Goal: Task Accomplishment & Management: Complete application form

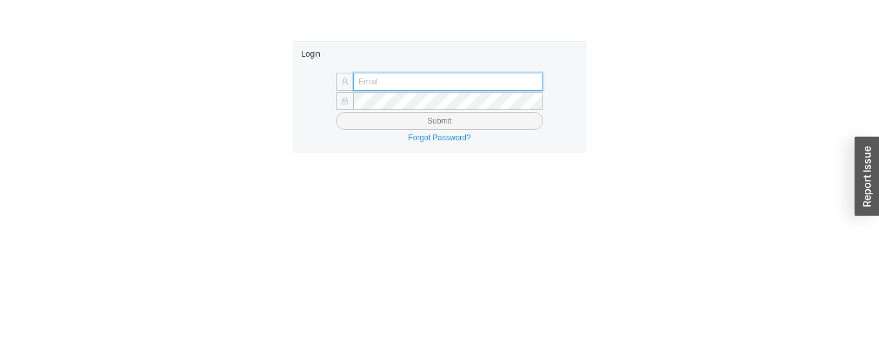
type input "[PERSON_NAME][EMAIL_ADDRESS][DOMAIN_NAME]"
click at [444, 125] on span "Submit" at bounding box center [439, 121] width 24 height 13
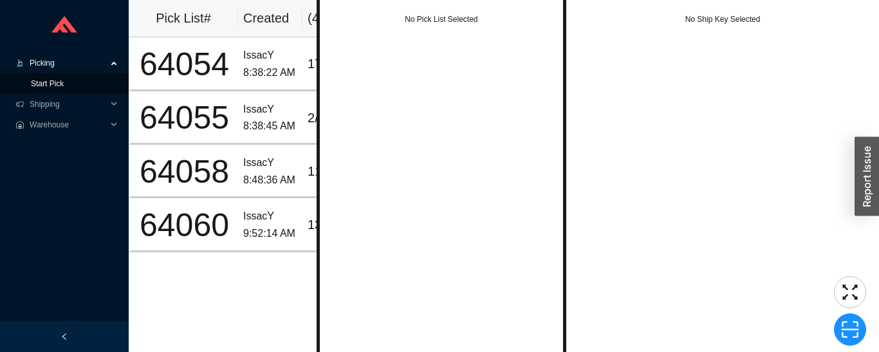
click at [63, 88] on link "Start Pick" at bounding box center [47, 83] width 33 height 9
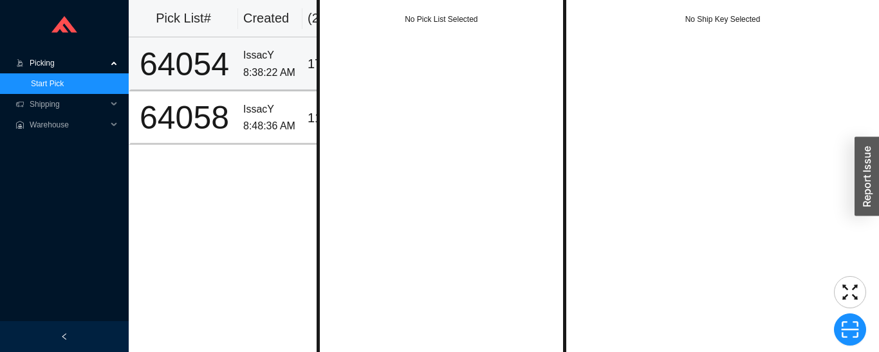
click at [233, 68] on td "64054" at bounding box center [183, 63] width 109 height 53
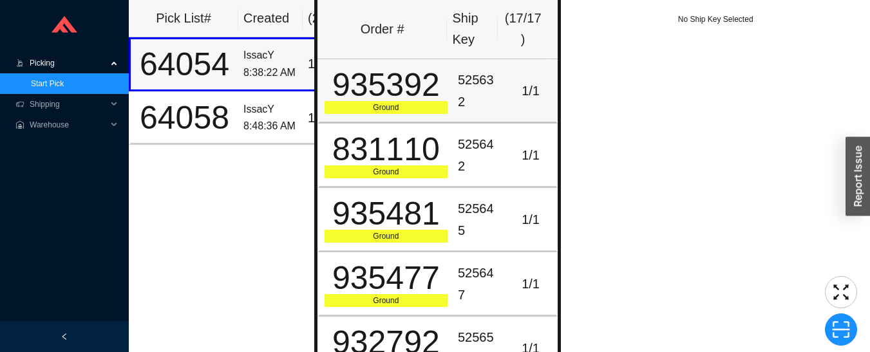
click at [435, 88] on div "935392" at bounding box center [385, 85] width 123 height 32
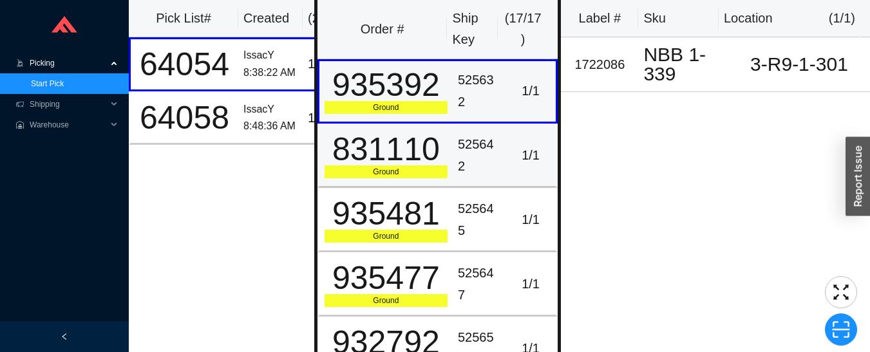
click at [463, 167] on div "525642" at bounding box center [479, 155] width 42 height 43
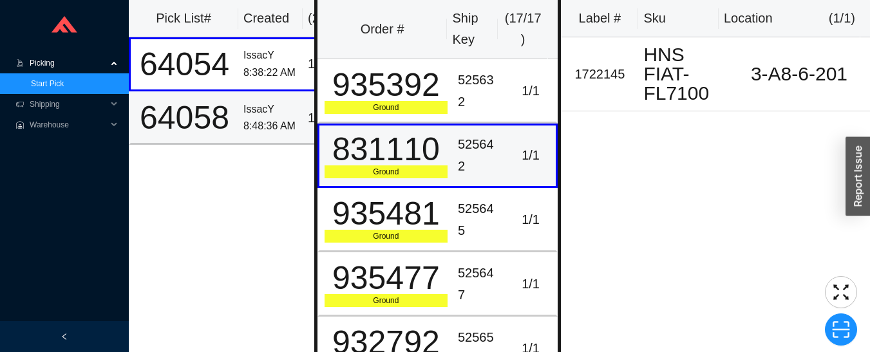
click at [260, 112] on div "IssacY" at bounding box center [270, 109] width 54 height 17
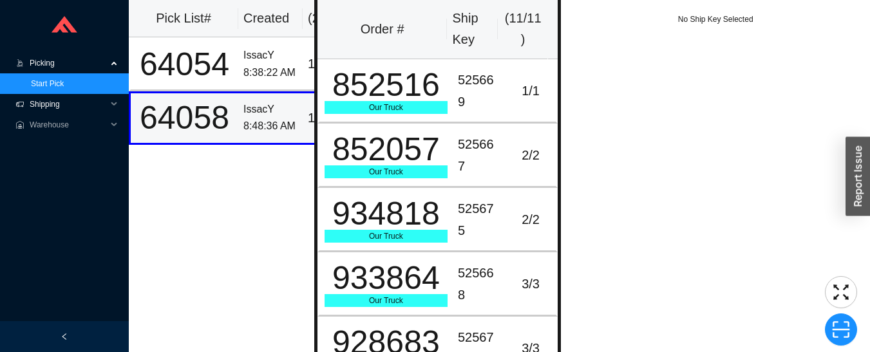
click at [59, 100] on span "Shipping" at bounding box center [68, 104] width 77 height 21
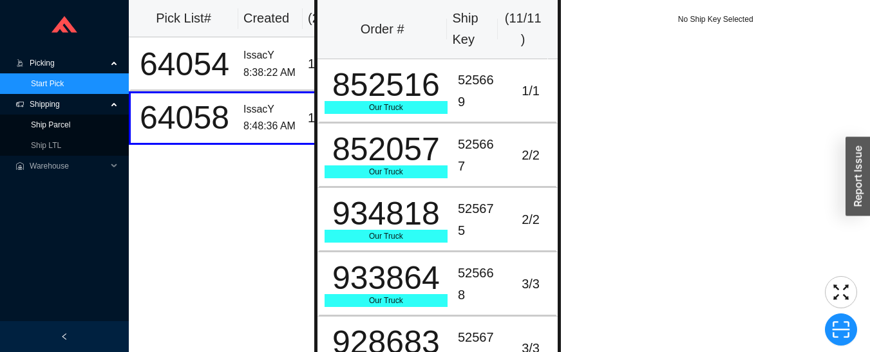
click at [66, 129] on link "Ship Parcel" at bounding box center [50, 124] width 39 height 9
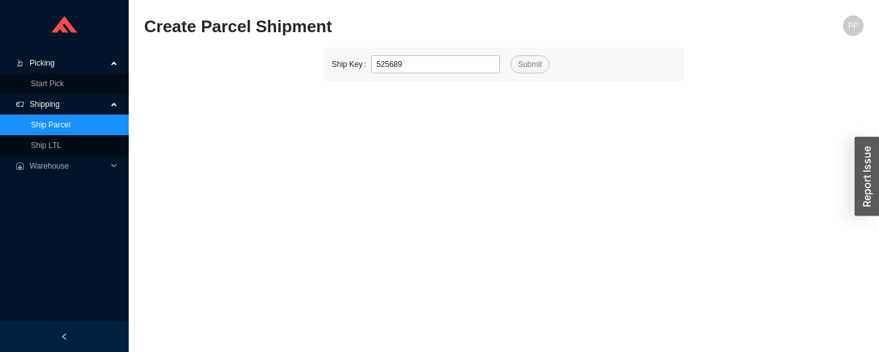
type input "525689"
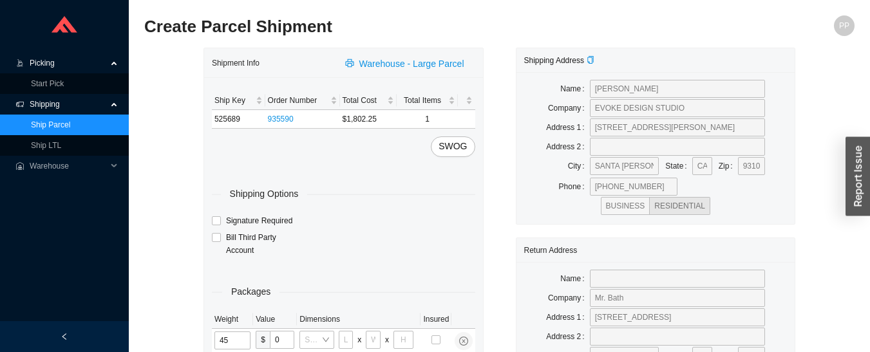
type input "45"
click at [346, 340] on input "16" at bounding box center [346, 340] width 15 height 18
click at [346, 339] on input "216" at bounding box center [346, 340] width 15 height 18
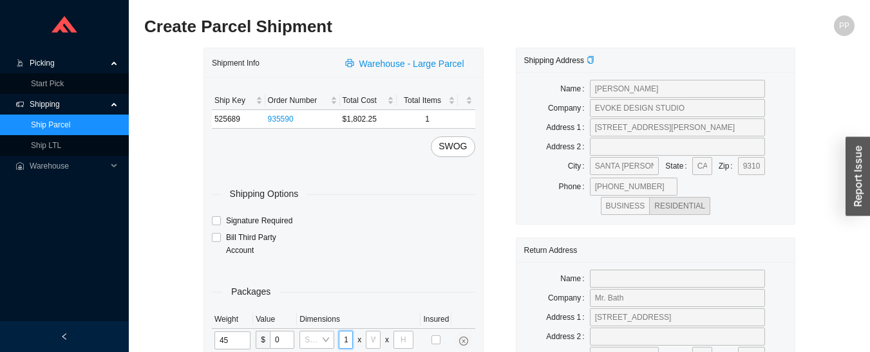
type input "2"
type input "21"
type input "10"
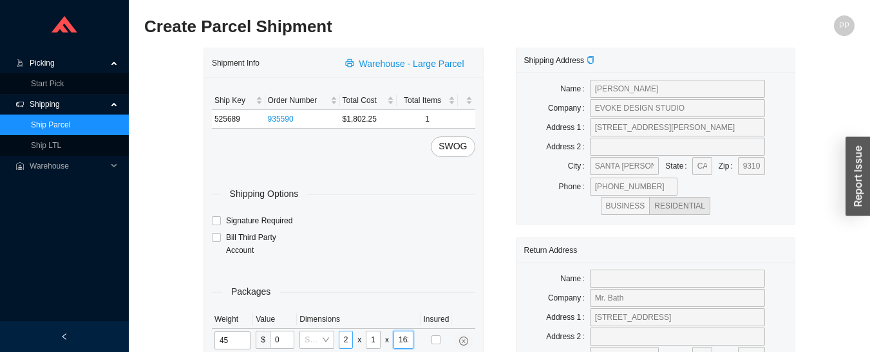
type input "16"
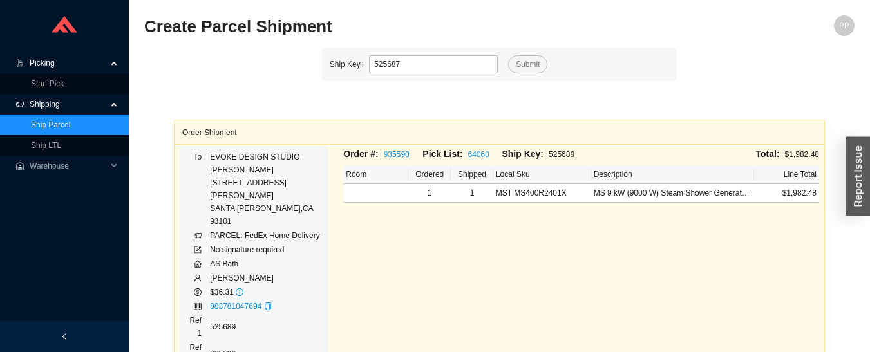
type input "525687"
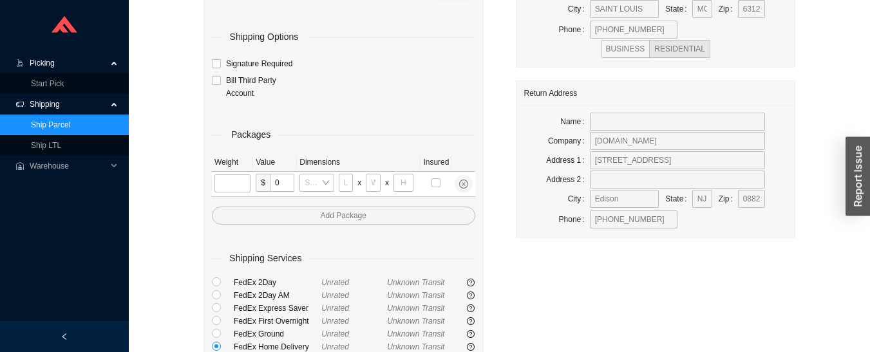
scroll to position [156, 0]
click at [348, 186] on input "tel" at bounding box center [346, 184] width 15 height 18
type input "39"
type input "28"
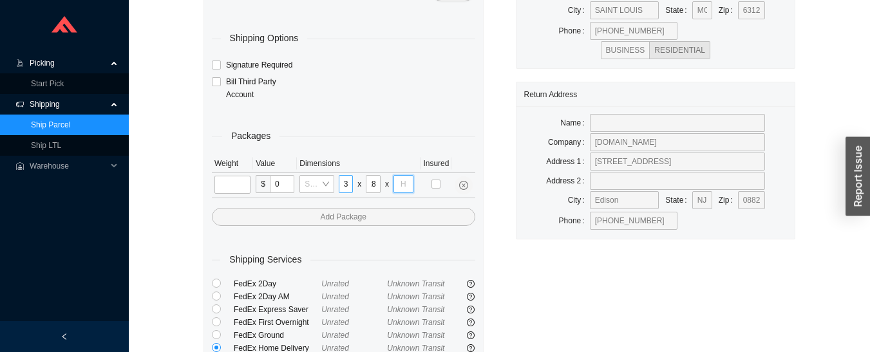
scroll to position [0, 0]
type input "16"
click at [238, 183] on input "tel" at bounding box center [232, 185] width 36 height 18
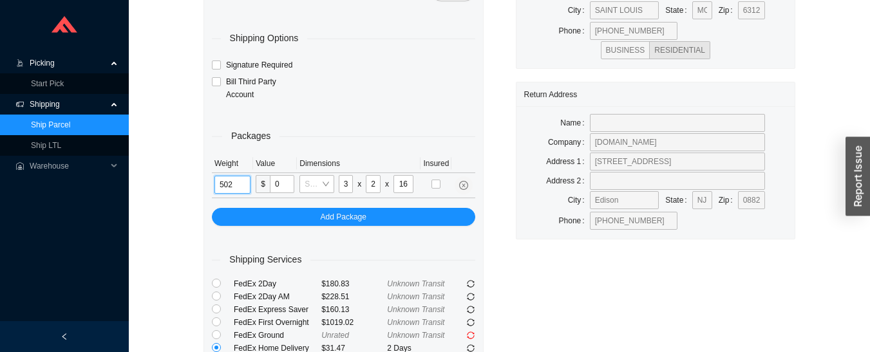
type input "50"
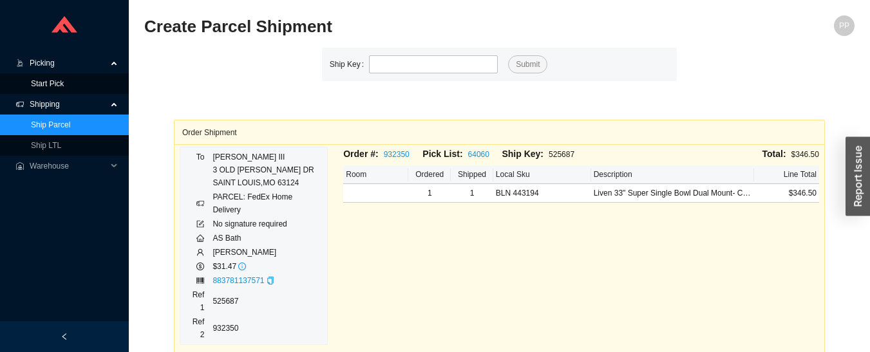
click at [64, 83] on link "Start Pick" at bounding box center [47, 83] width 33 height 9
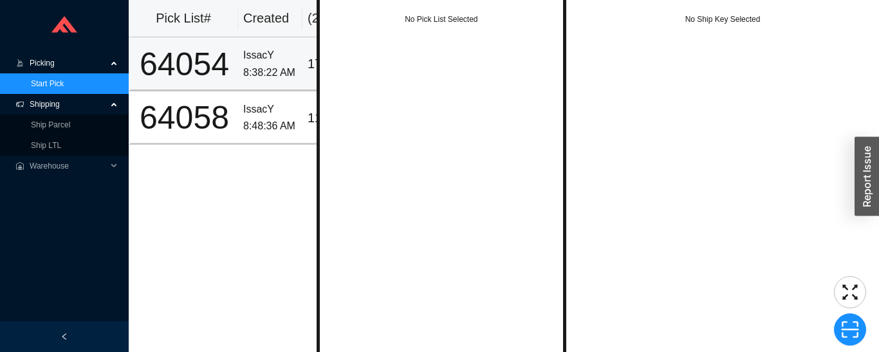
click at [273, 69] on div "8:38:22 AM" at bounding box center [270, 72] width 54 height 17
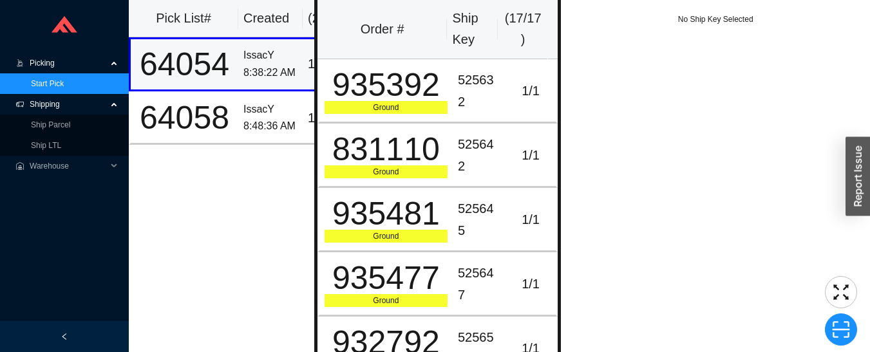
click at [471, 82] on div "525632" at bounding box center [479, 91] width 42 height 43
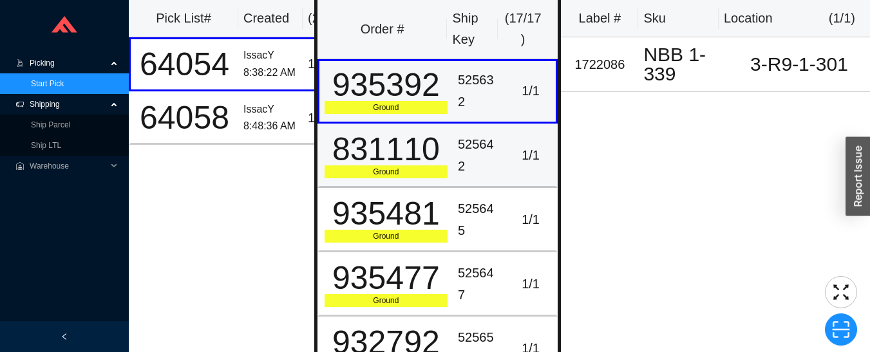
click at [462, 151] on div "525642" at bounding box center [479, 155] width 42 height 43
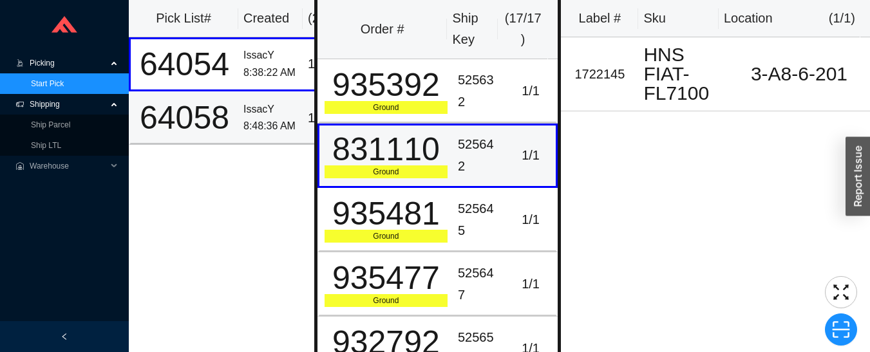
click at [262, 122] on div "8:48:36 AM" at bounding box center [270, 126] width 54 height 17
